Goal: Find specific page/section: Find specific page/section

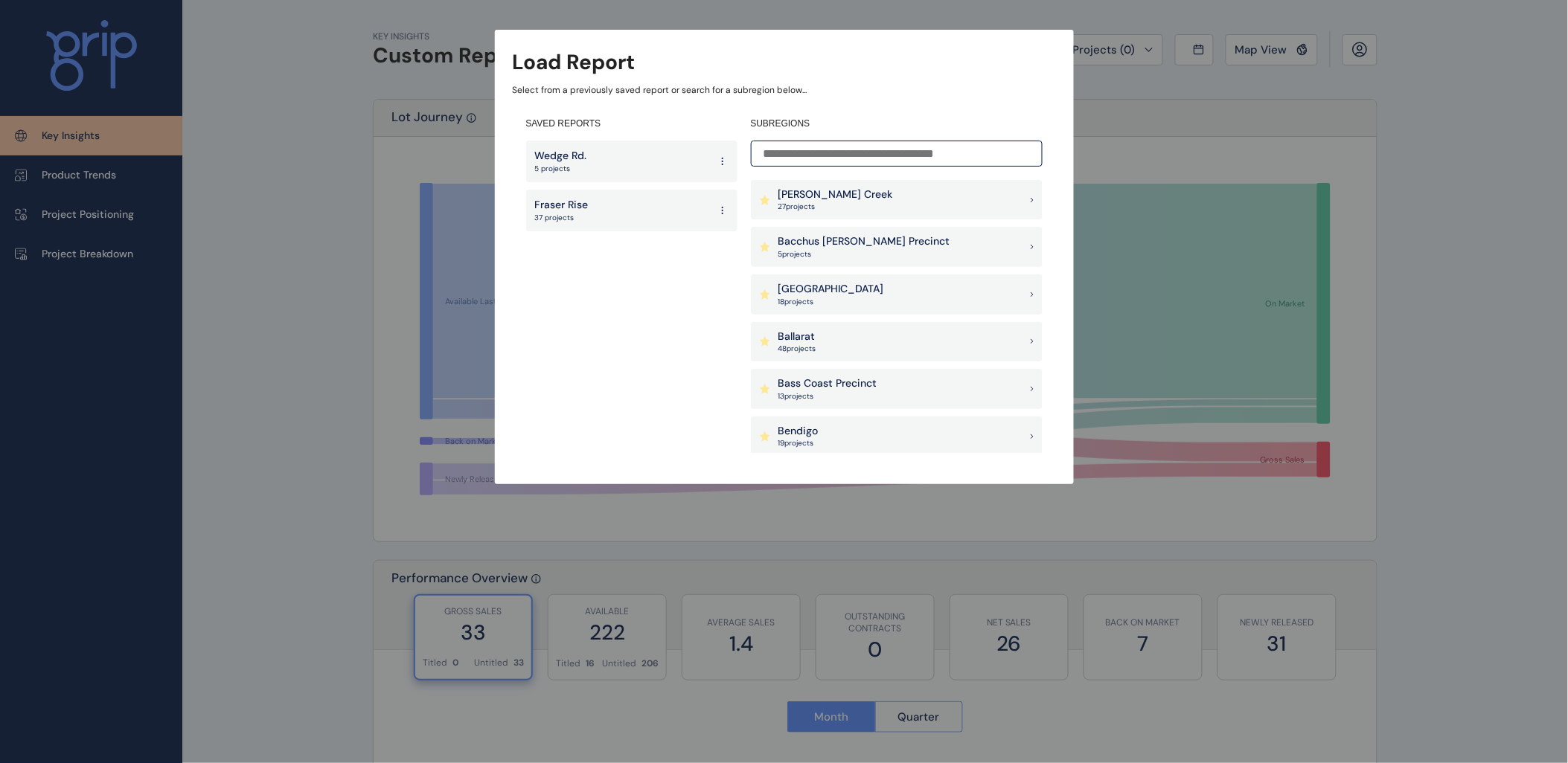
click at [843, 155] on input at bounding box center [897, 153] width 291 height 26
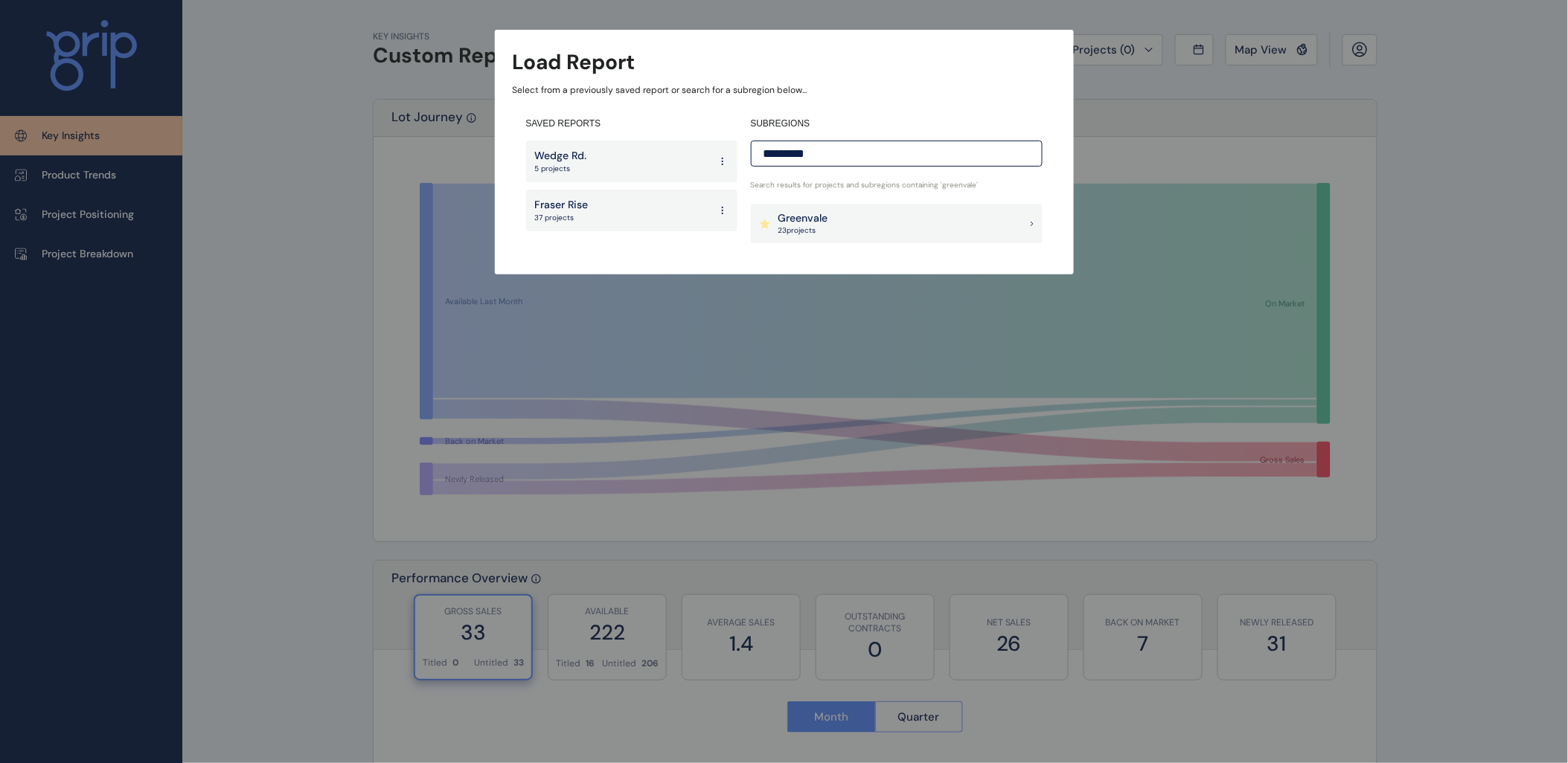
type input "*********"
click at [831, 227] on div "Greenvale 23 project s" at bounding box center [897, 224] width 291 height 40
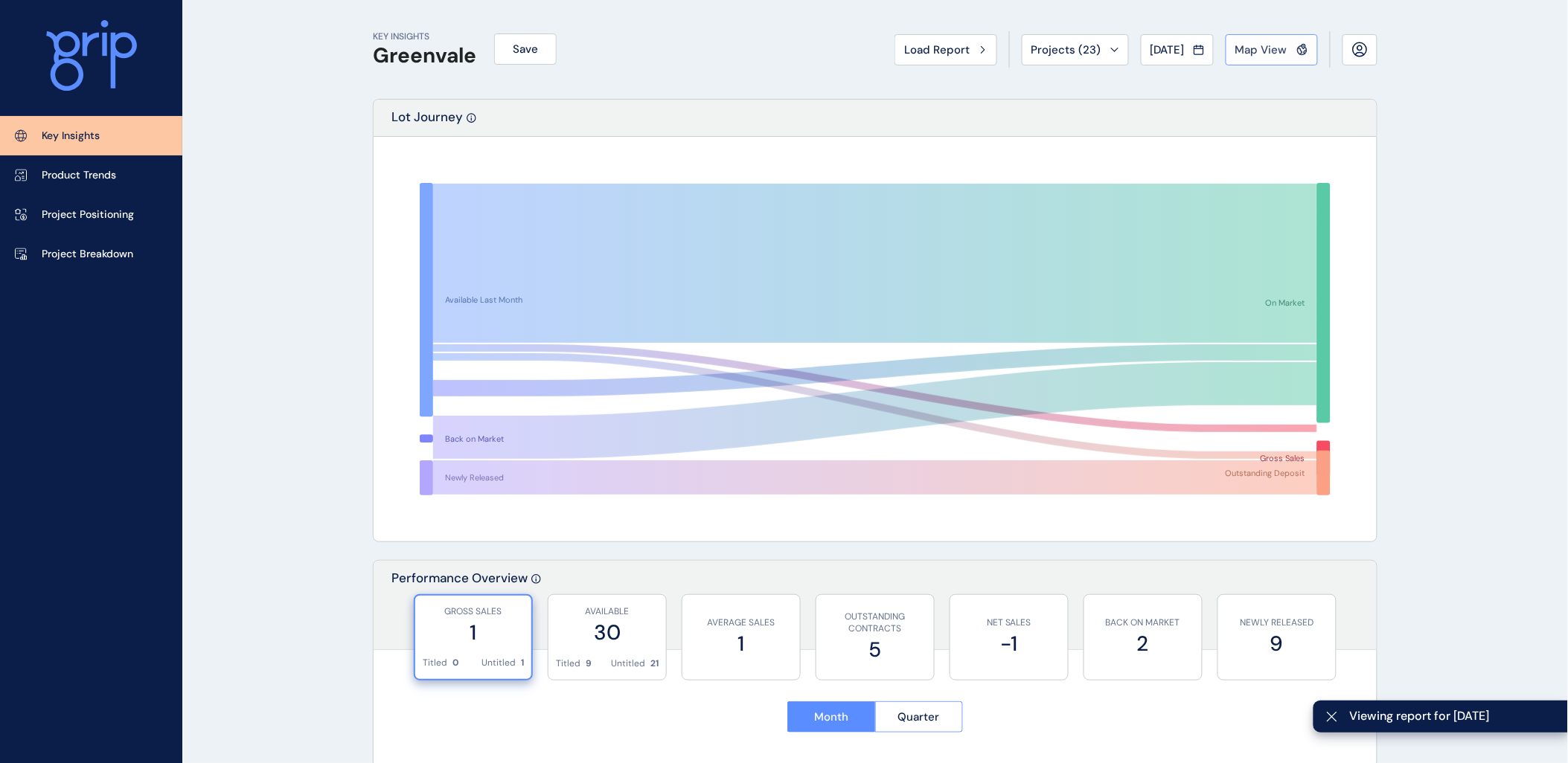
click at [1259, 45] on span "Map View" at bounding box center [1262, 50] width 52 height 15
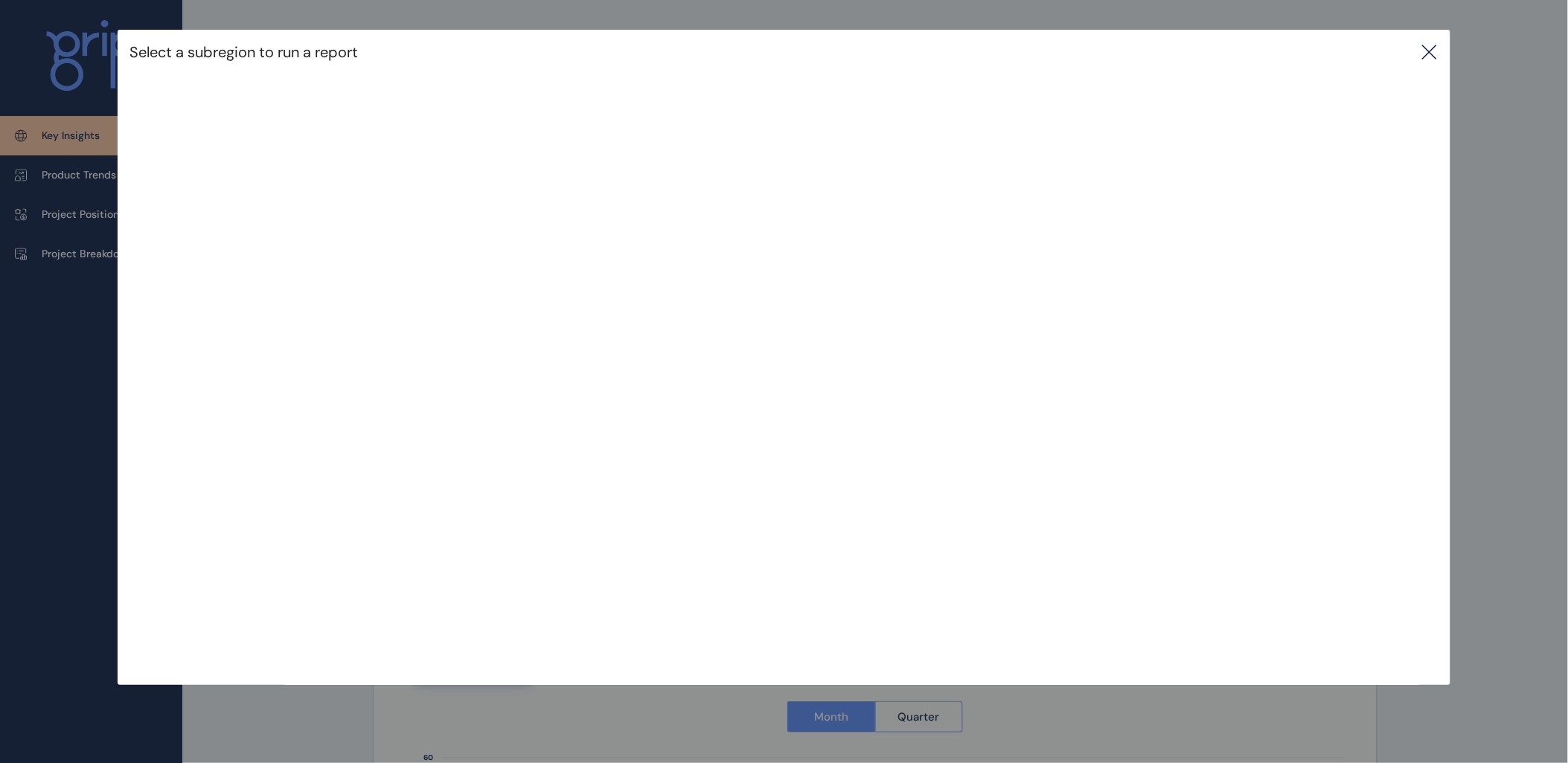
click at [1041, 50] on div "Select a subregion to run a report" at bounding box center [784, 52] width 1333 height 44
click at [1432, 53] on icon at bounding box center [1429, 52] width 18 height 18
